Goal: Transaction & Acquisition: Purchase product/service

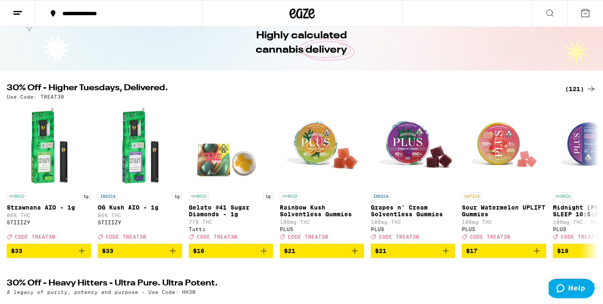
scroll to position [39, 0]
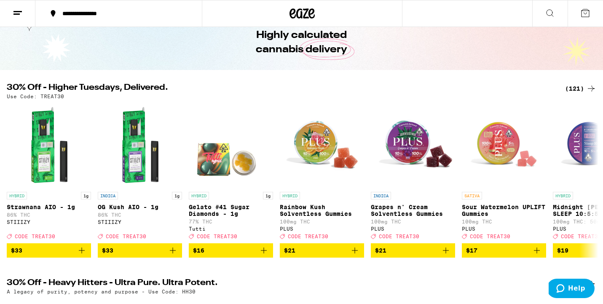
click at [572, 88] on div "(121)" at bounding box center [580, 88] width 31 height 10
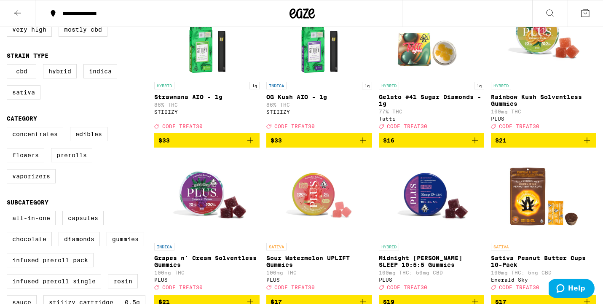
scroll to position [130, 0]
